Goal: Task Accomplishment & Management: Manage account settings

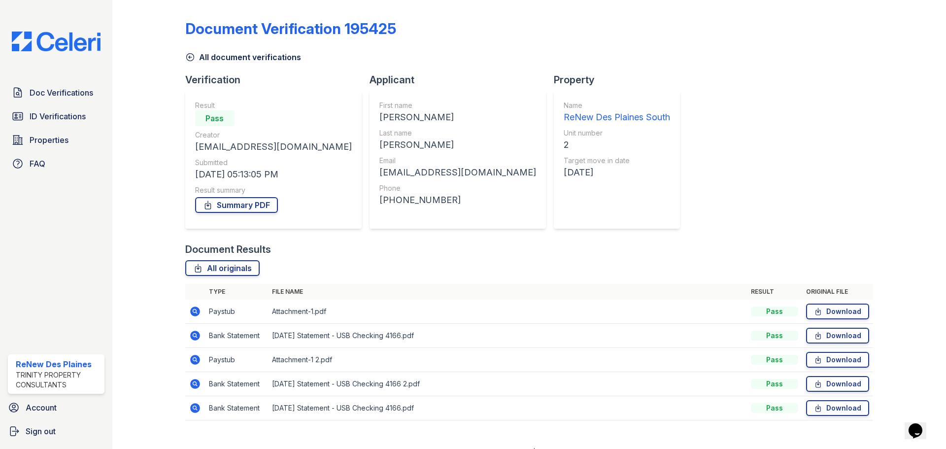
click at [71, 88] on span "Doc Verifications" at bounding box center [62, 93] width 64 height 12
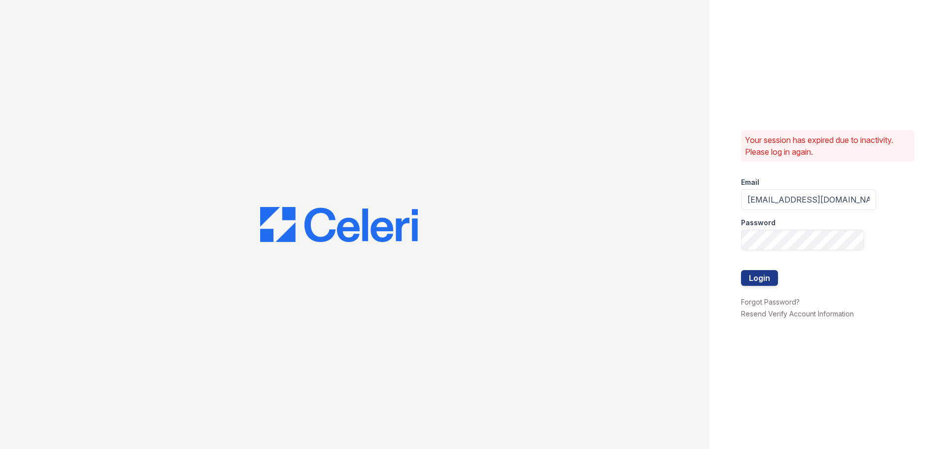
click at [769, 286] on div at bounding box center [808, 291] width 135 height 10
click at [765, 277] on button "Login" at bounding box center [759, 278] width 37 height 16
